Goal: Find specific page/section: Find specific page/section

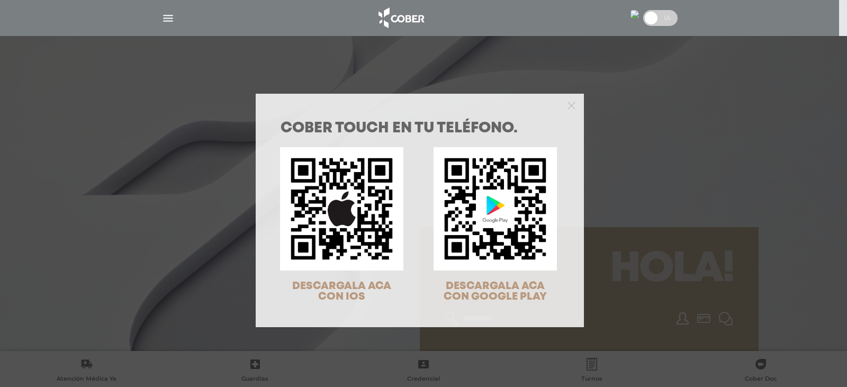
click at [572, 104] on div at bounding box center [420, 104] width 328 height 21
click at [569, 106] on icon "Close" at bounding box center [572, 106] width 8 height 8
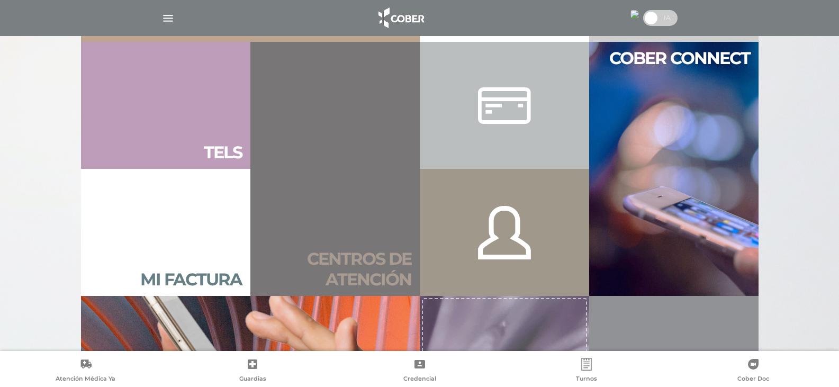
scroll to position [688, 0]
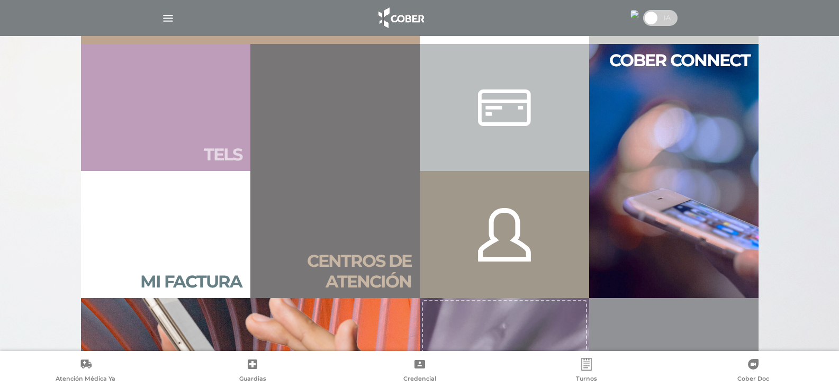
click at [217, 143] on link "Tels" at bounding box center [165, 107] width 169 height 127
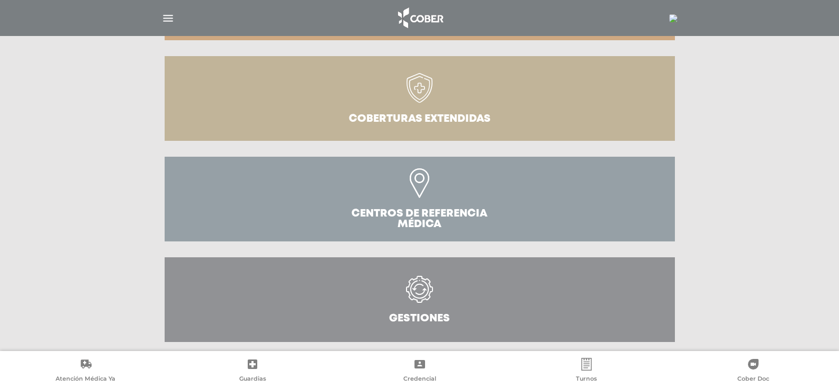
scroll to position [331, 0]
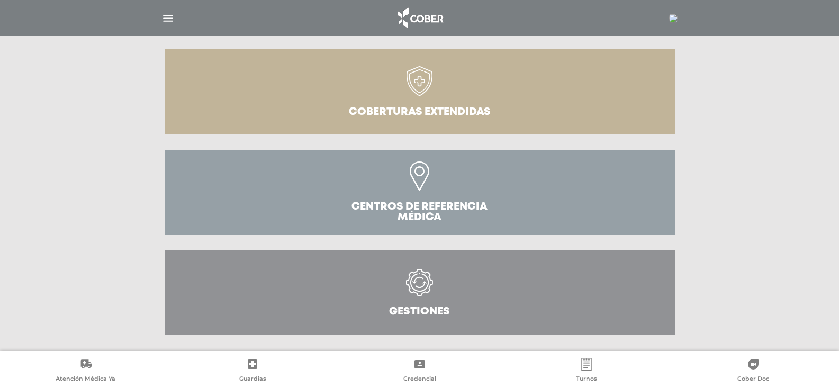
click at [438, 287] on icon at bounding box center [420, 288] width 48 height 38
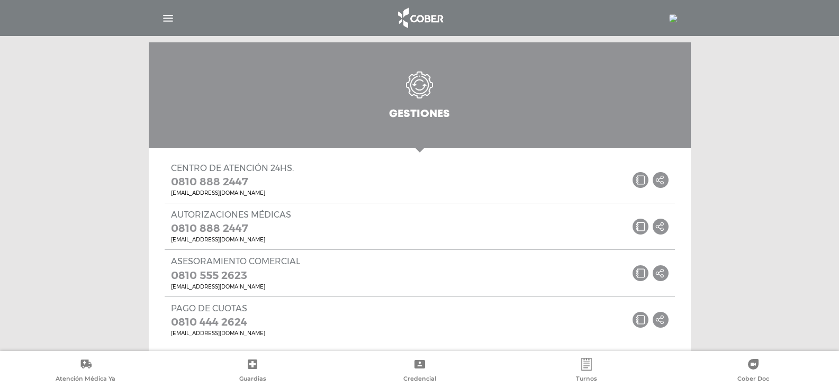
scroll to position [556, 0]
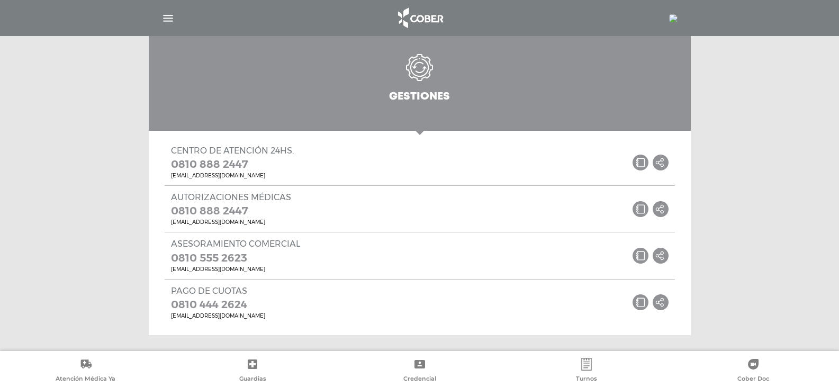
drag, startPoint x: 180, startPoint y: 316, endPoint x: 113, endPoint y: 281, distance: 75.3
click at [169, 18] on img "button" at bounding box center [167, 18] width 13 height 13
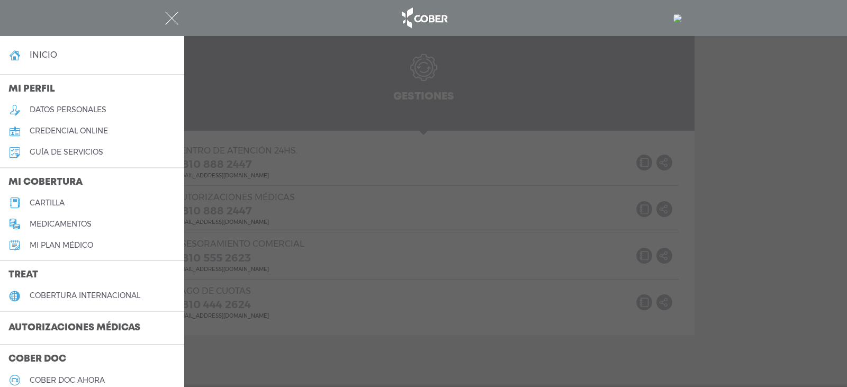
click at [37, 47] on link "inicio" at bounding box center [92, 54] width 184 height 21
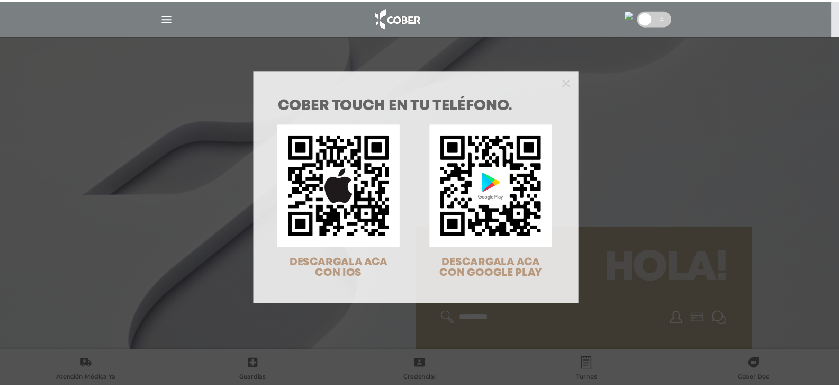
scroll to position [34, 0]
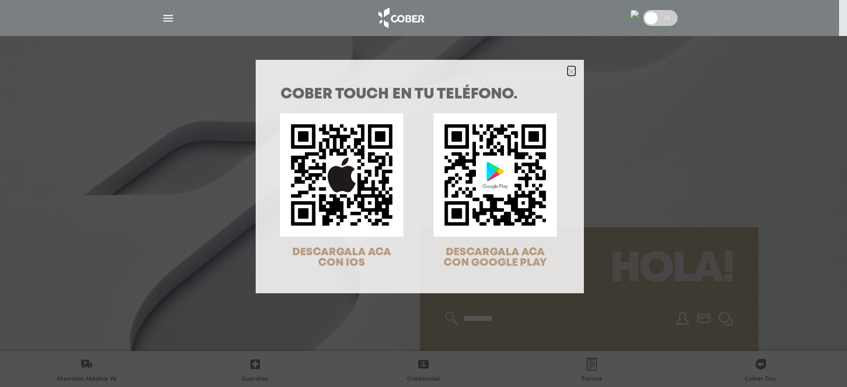
click at [569, 70] on polygon "Close" at bounding box center [572, 72] width 8 height 8
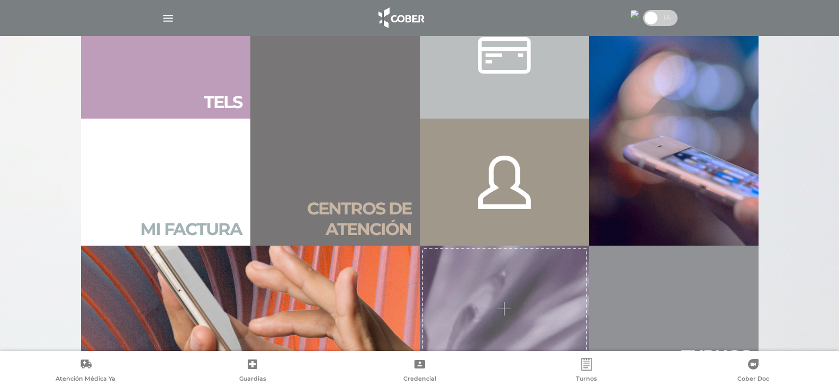
scroll to position [741, 0]
click at [178, 221] on h2 "Mi factura" at bounding box center [191, 229] width 102 height 20
